Goal: Transaction & Acquisition: Download file/media

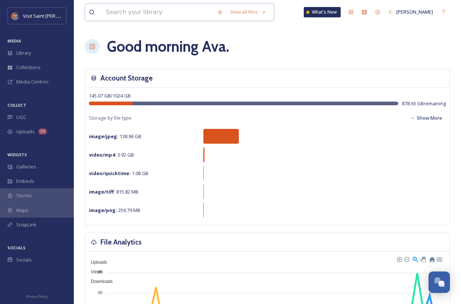
click at [198, 16] on input at bounding box center [157, 12] width 111 height 16
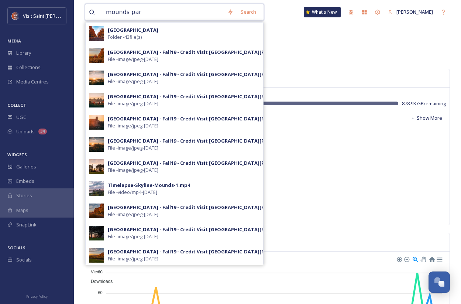
type input "[GEOGRAPHIC_DATA]"
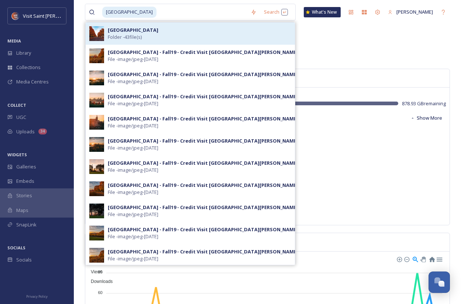
click at [171, 35] on div "Mounds Park Folder - 43 file(s)" at bounding box center [199, 34] width 183 height 14
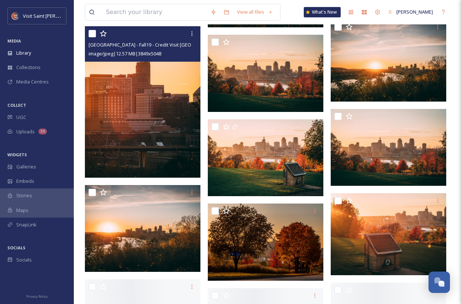
scroll to position [585, 0]
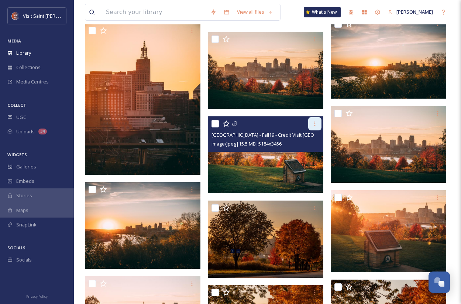
click at [315, 119] on div at bounding box center [314, 123] width 13 height 13
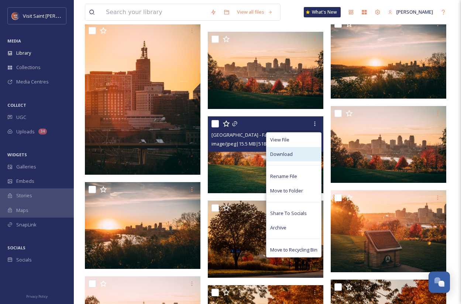
click at [303, 157] on div "Download" at bounding box center [293, 154] width 55 height 14
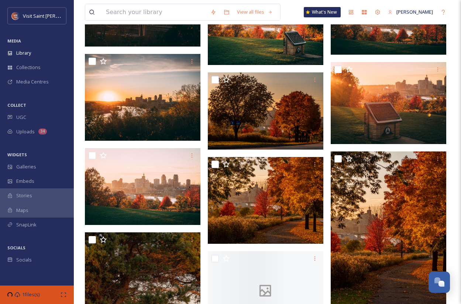
scroll to position [715, 0]
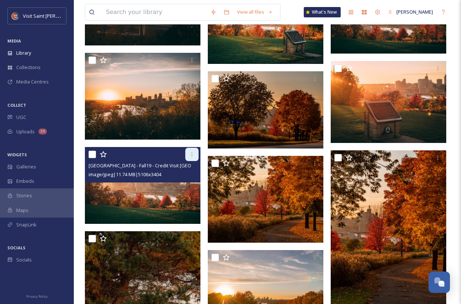
click at [190, 156] on icon at bounding box center [192, 154] width 6 height 6
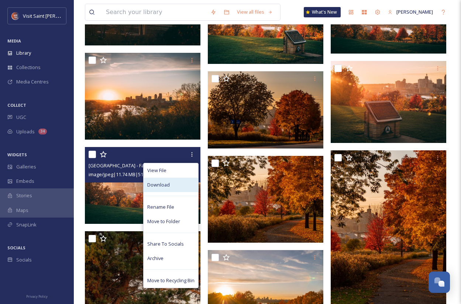
click at [182, 190] on div "Download" at bounding box center [171, 184] width 55 height 14
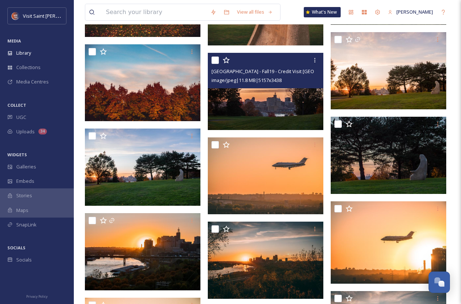
scroll to position [312, 0]
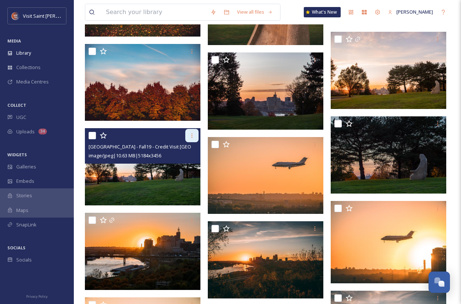
click at [191, 137] on icon at bounding box center [192, 135] width 6 height 6
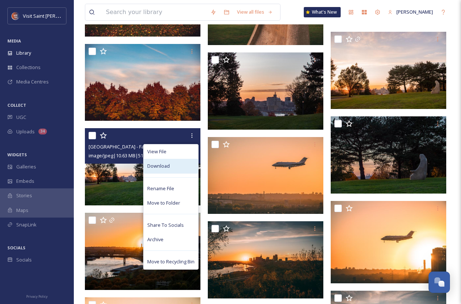
click at [187, 167] on div "Download" at bounding box center [171, 166] width 55 height 14
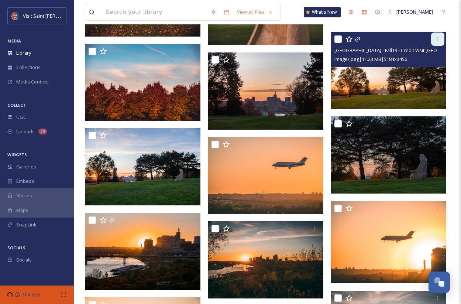
click at [439, 38] on icon at bounding box center [438, 39] width 6 height 6
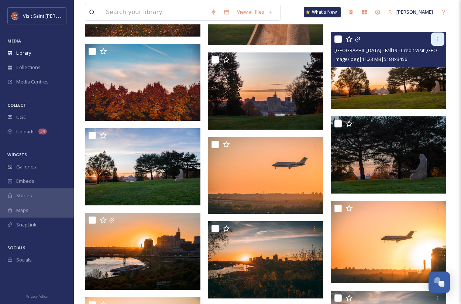
click at [441, 41] on div at bounding box center [437, 38] width 13 height 13
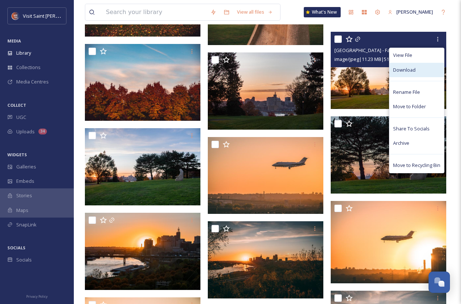
click at [417, 70] on div "Download" at bounding box center [416, 70] width 55 height 14
